Goal: Navigation & Orientation: Find specific page/section

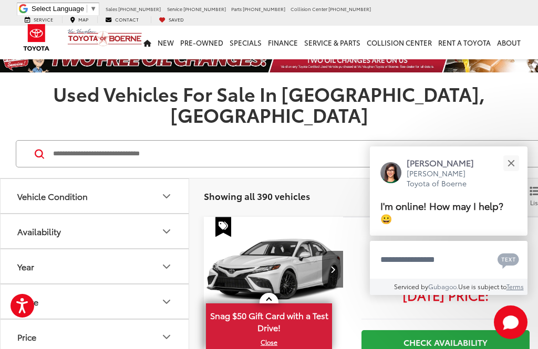
scroll to position [111, 0]
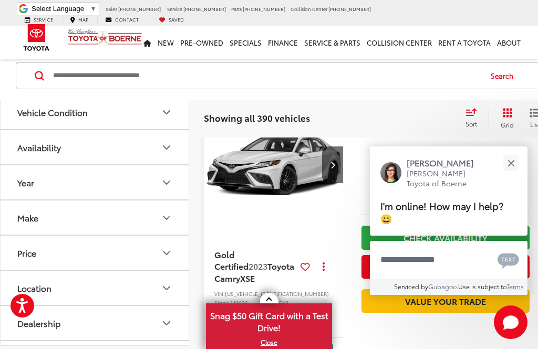
click at [513, 174] on button "Close" at bounding box center [510, 163] width 23 height 23
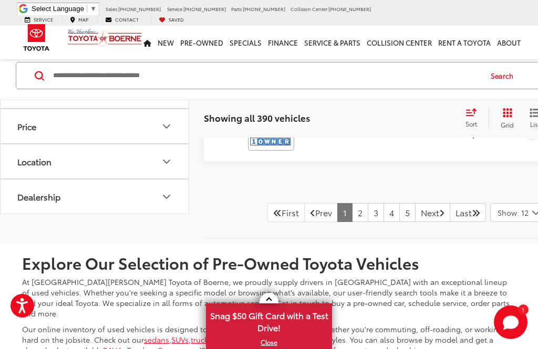
scroll to position [4326, 0]
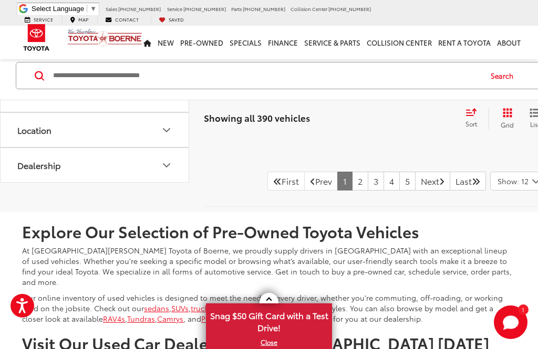
click at [452, 191] on link "Last" at bounding box center [467, 181] width 36 height 19
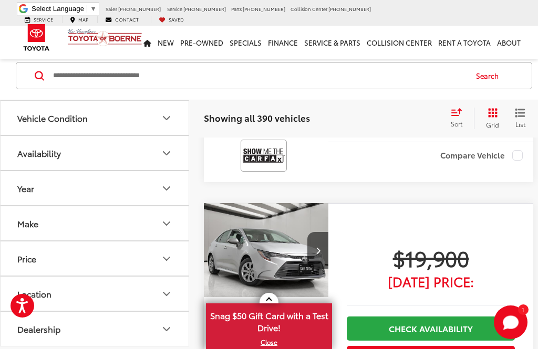
scroll to position [1360, 0]
